Goal: Navigation & Orientation: Find specific page/section

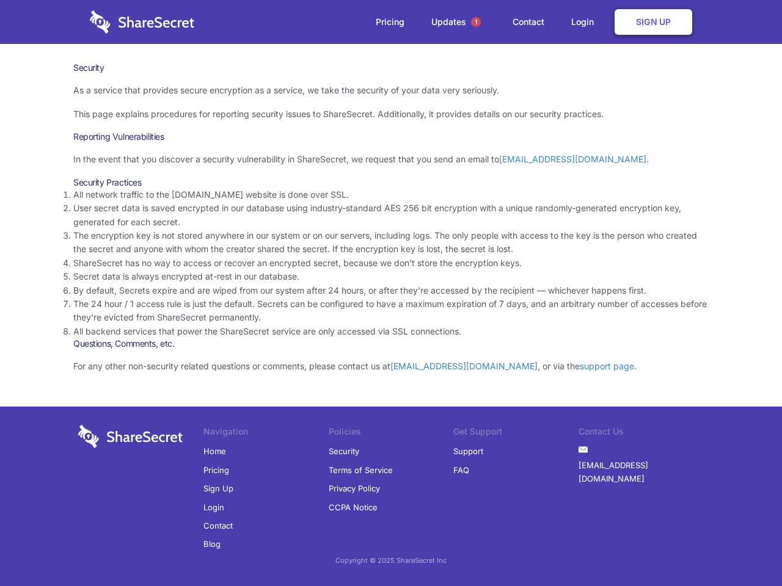
click at [391, 293] on li "By default, Secrets expire and are wiped from our system after 24 hours, or aft…" at bounding box center [390, 290] width 635 height 13
click at [476, 22] on span "1" at bounding box center [476, 22] width 10 height 10
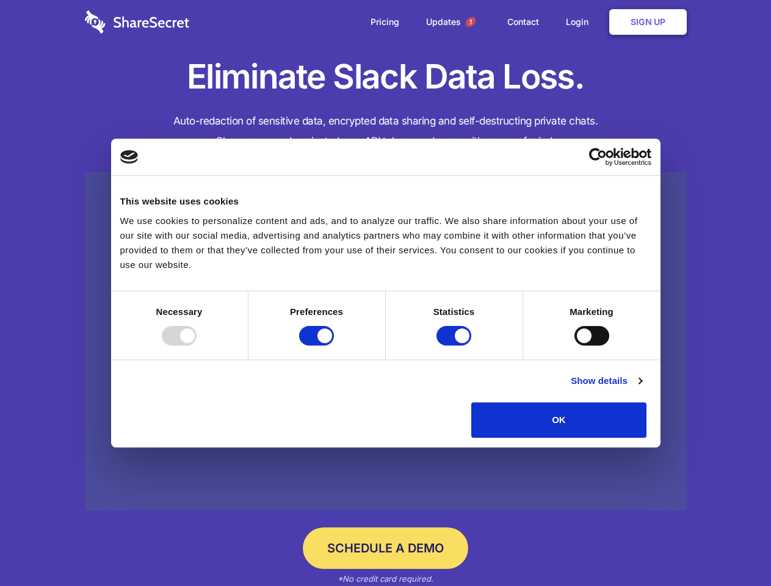
click at [197, 346] on div at bounding box center [179, 336] width 35 height 20
click at [334, 346] on input "Preferences" at bounding box center [316, 336] width 35 height 20
checkbox input "false"
click at [456, 346] on input "Statistics" at bounding box center [454, 336] width 35 height 20
checkbox input "false"
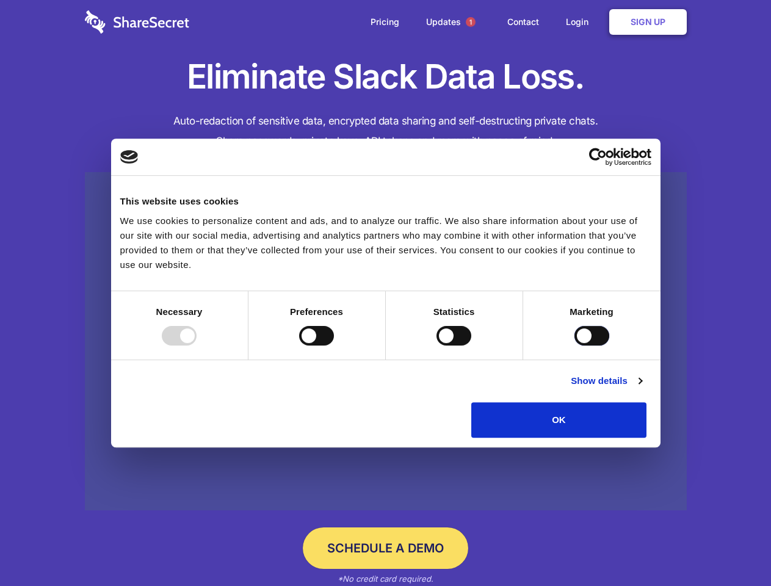
click at [575, 346] on input "Marketing" at bounding box center [592, 336] width 35 height 20
checkbox input "true"
click at [642, 388] on link "Show details" at bounding box center [606, 381] width 71 height 15
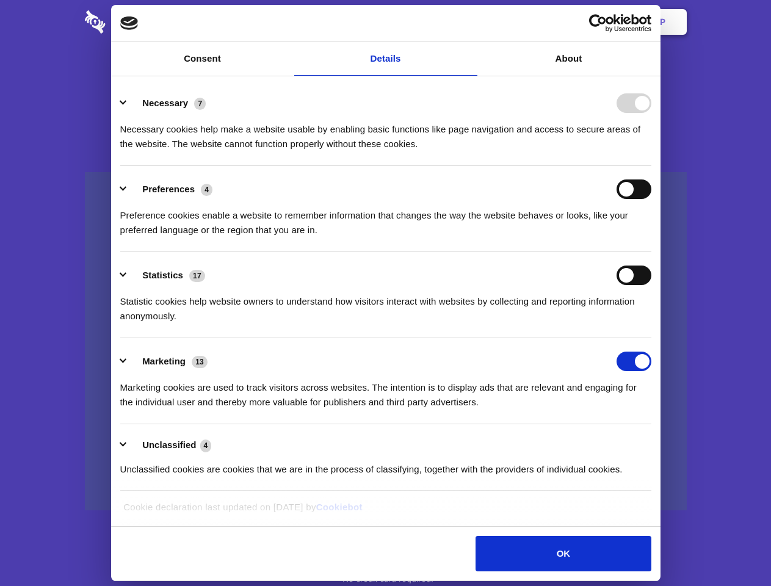
click at [652, 338] on li "Statistics 17 Statistic cookies help website owners to understand how visitors …" at bounding box center [385, 295] width 531 height 86
click at [470, 22] on span "1" at bounding box center [471, 22] width 10 height 10
